Goal: Browse casually

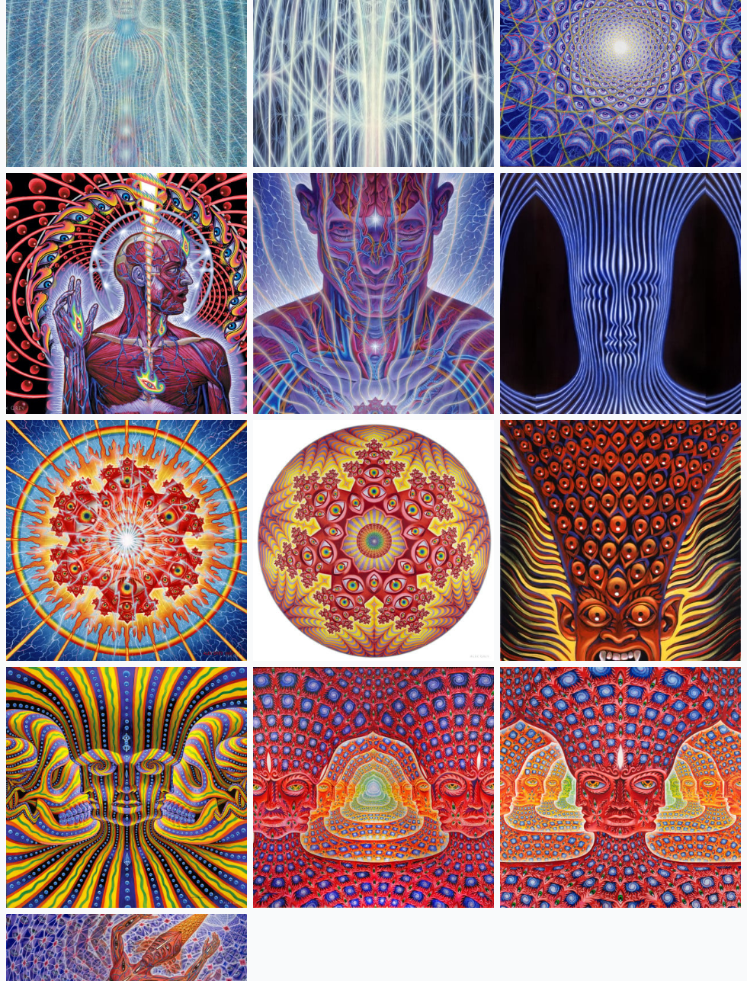
scroll to position [485, 0]
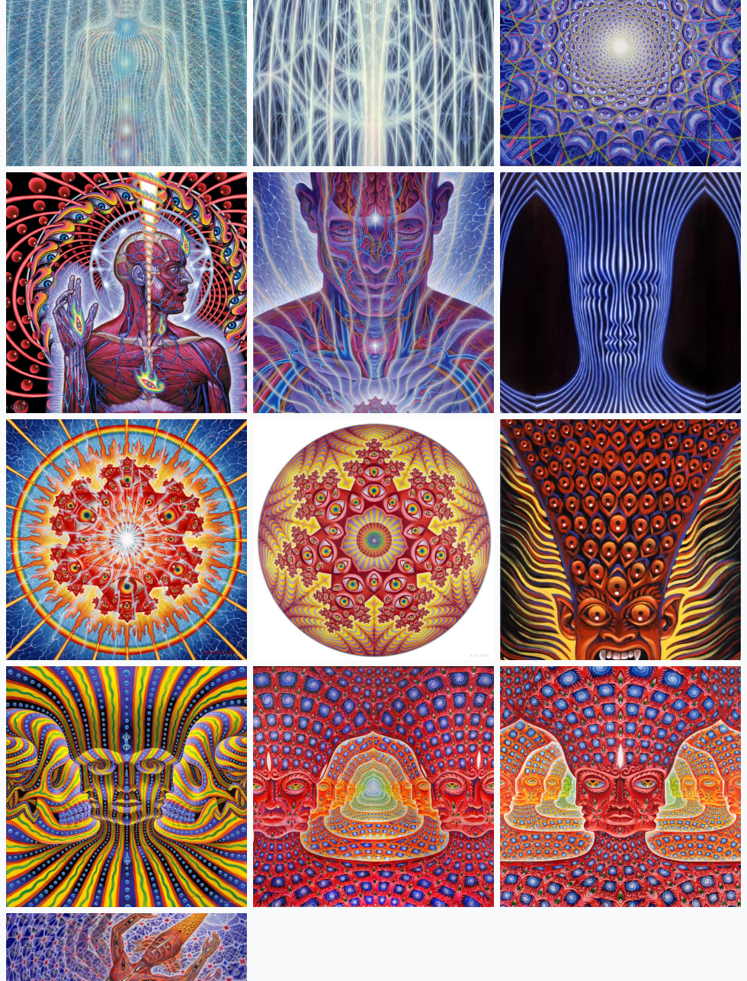
click at [399, 789] on img at bounding box center [373, 786] width 241 height 241
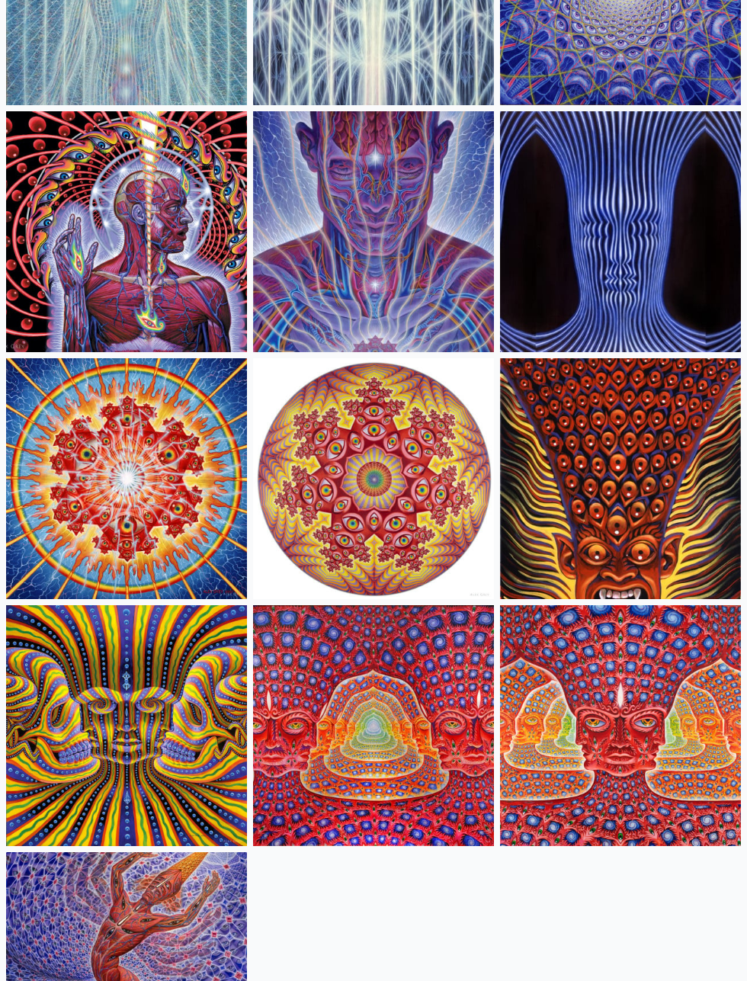
click at [392, 733] on img at bounding box center [373, 725] width 241 height 241
click at [643, 730] on img at bounding box center [620, 725] width 241 height 241
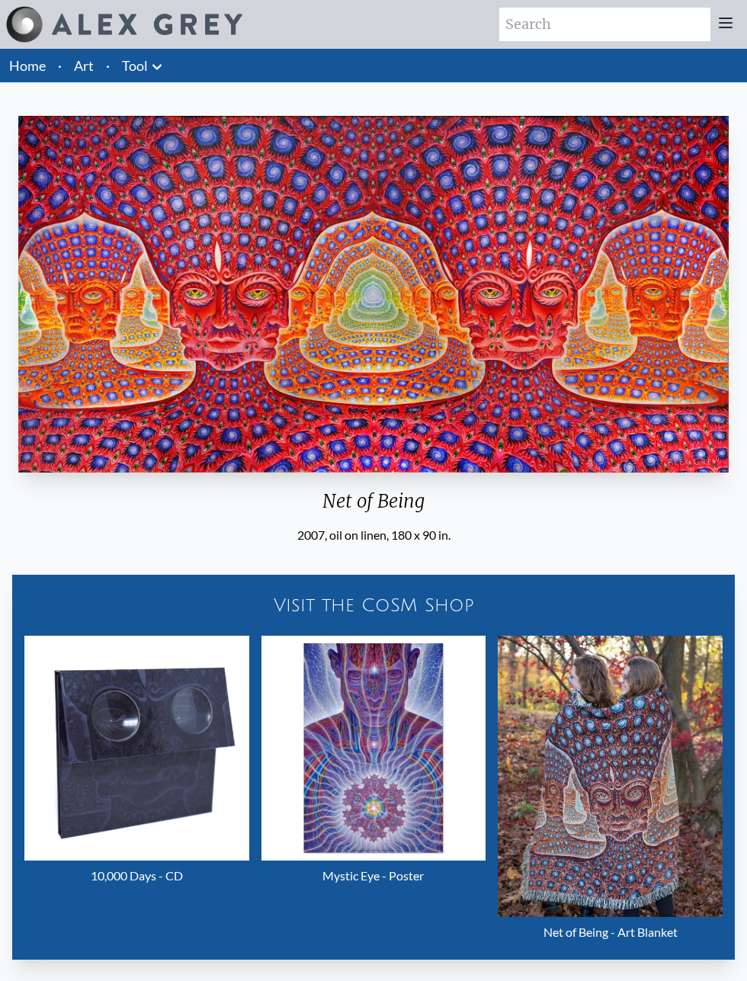
click at [591, 330] on img "14 / 16" at bounding box center [373, 294] width 710 height 357
